Goal: Task Accomplishment & Management: Use online tool/utility

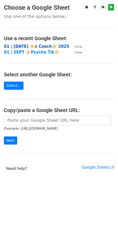
click at [28, 46] on strong "01 | [DATE] ☀️x Coach☀️ 2025" at bounding box center [37, 46] width 66 height 5
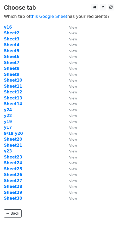
scroll to position [26, 0]
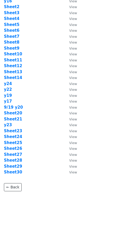
click at [15, 175] on td "Sheet30" at bounding box center [34, 172] width 60 height 6
click at [17, 172] on strong "Sheet30" at bounding box center [13, 172] width 18 height 5
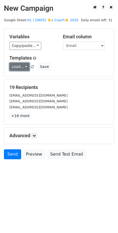
click at [17, 65] on link "Load..." at bounding box center [19, 67] width 20 height 8
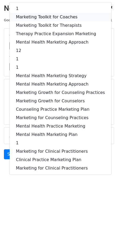
click at [49, 16] on link "Marketing Toolkit for Coaches" at bounding box center [61, 17] width 102 height 8
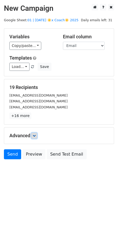
click at [36, 137] on link at bounding box center [34, 136] width 6 height 6
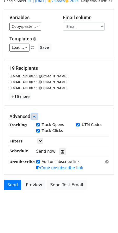
scroll to position [21, 0]
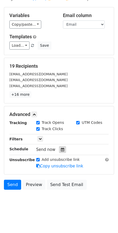
click at [61, 150] on icon at bounding box center [62, 150] width 3 height 4
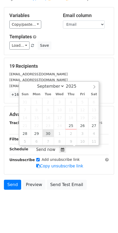
type input "2025-09-30 12:00"
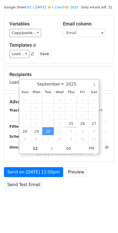
click at [41, 165] on form "Variables Copy/paste... {{Email}} Email column Email Templates Load... 1 Market…" at bounding box center [59, 103] width 111 height 177
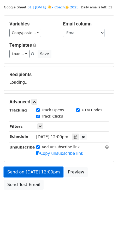
click at [35, 171] on link "Send on Sep 30 at 12:00pm" at bounding box center [34, 172] width 60 height 10
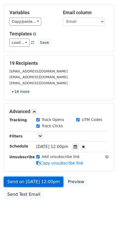
scroll to position [25, 0]
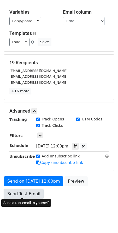
click at [32, 192] on link "Send Test Email" at bounding box center [24, 194] width 40 height 10
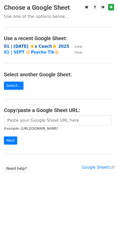
click at [39, 46] on strong "01 | [DATE] ☀️x Coach☀️ 2025" at bounding box center [37, 46] width 66 height 5
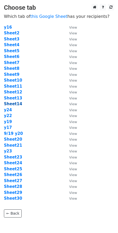
click at [16, 103] on strong "Sheet14" at bounding box center [13, 103] width 18 height 5
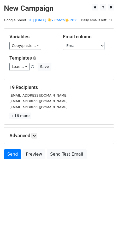
click at [56, 23] on main "New Campaign Daily emails left: 31 Google Sheet: 01 | [DATE] ☀️x Coach☀️ 2025 V…" at bounding box center [59, 83] width 118 height 158
click at [57, 22] on link "01 | [DATE] ☀️x Coach☀️ 2025" at bounding box center [53, 20] width 51 height 4
click at [23, 67] on link "Load..." at bounding box center [19, 67] width 20 height 8
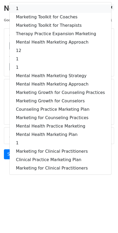
click at [27, 8] on link "1" at bounding box center [61, 8] width 102 height 8
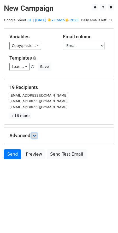
click at [33, 135] on link at bounding box center [34, 136] width 6 height 6
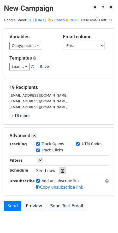
click at [61, 169] on icon at bounding box center [62, 171] width 3 height 4
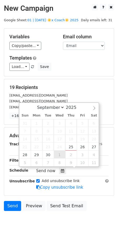
type input "2025-10-01 12:00"
select select "9"
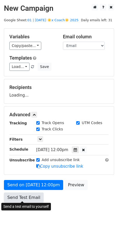
click at [31, 192] on link "Send Test Email" at bounding box center [24, 197] width 40 height 10
